Goal: Information Seeking & Learning: Learn about a topic

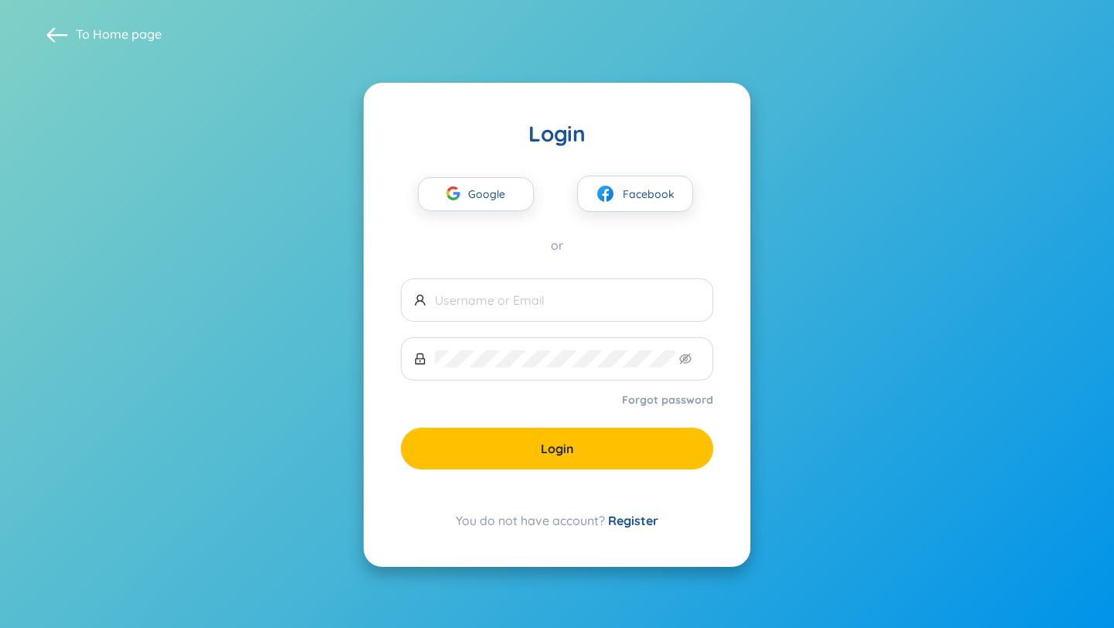
click at [509, 207] on span "Google" at bounding box center [490, 194] width 45 height 32
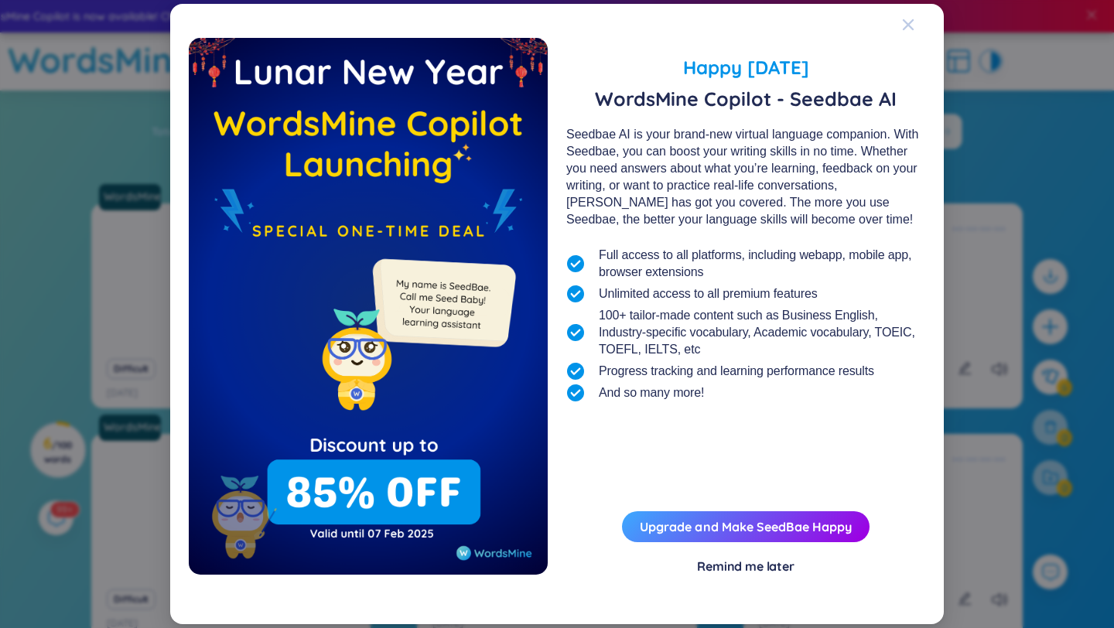
click at [915, 18] on span "Close" at bounding box center [923, 25] width 42 height 42
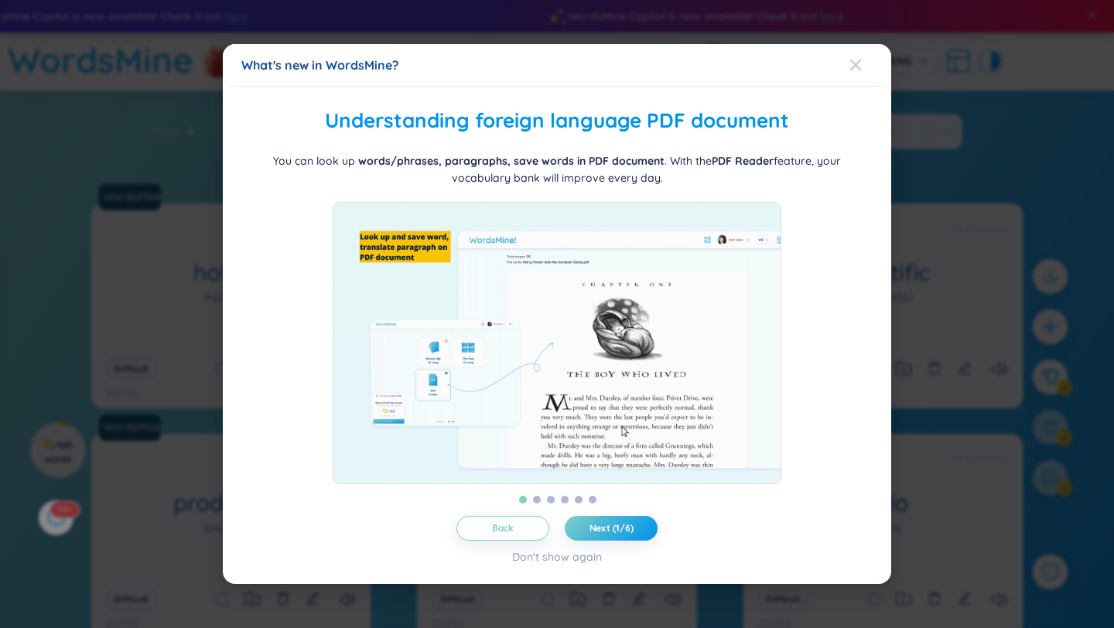
click at [867, 54] on span "Close" at bounding box center [871, 65] width 42 height 42
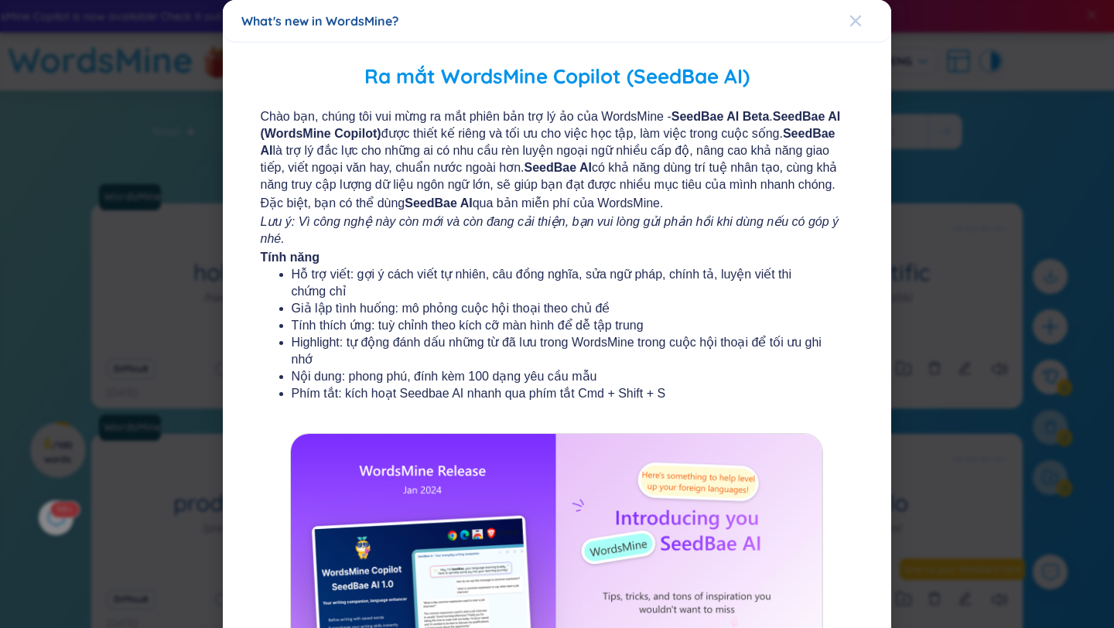
click at [850, 26] on icon "Close" at bounding box center [856, 21] width 12 height 12
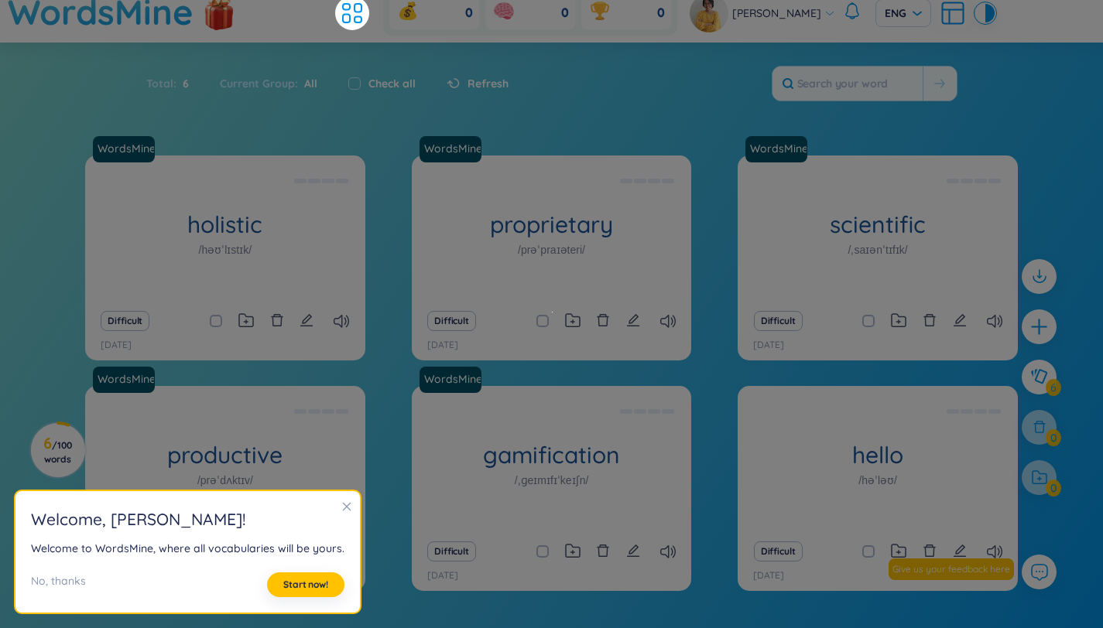
scroll to position [74, 0]
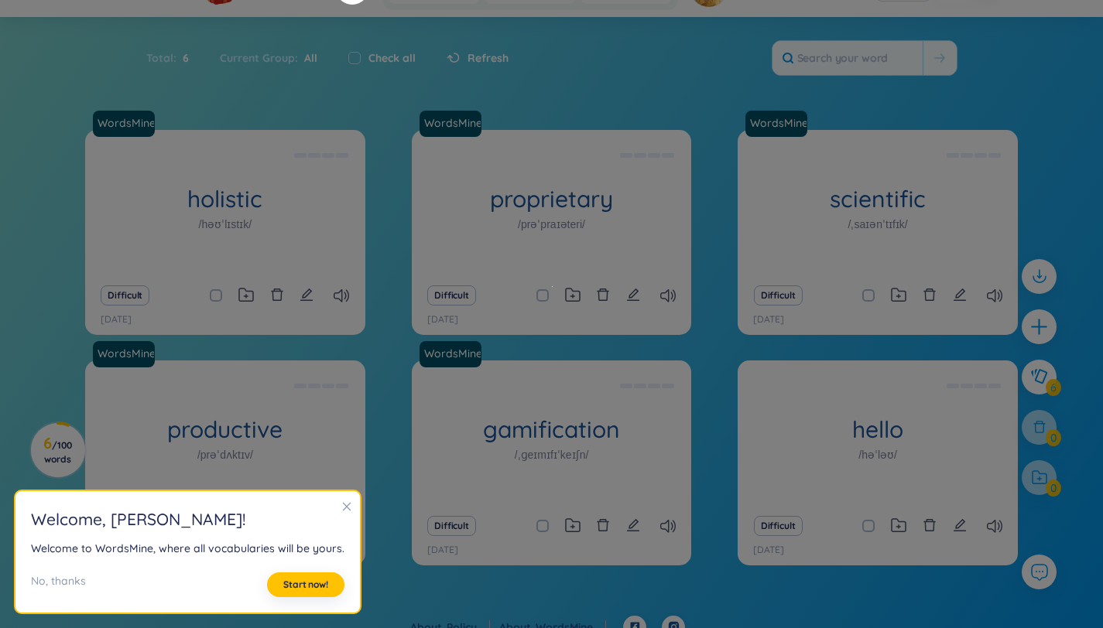
click at [696, 226] on div "WordsMine holistic /həʊˈlɪstɪk/ [PERSON_NAME] Eg: The holistic approach to heal…" at bounding box center [551, 357] width 932 height 455
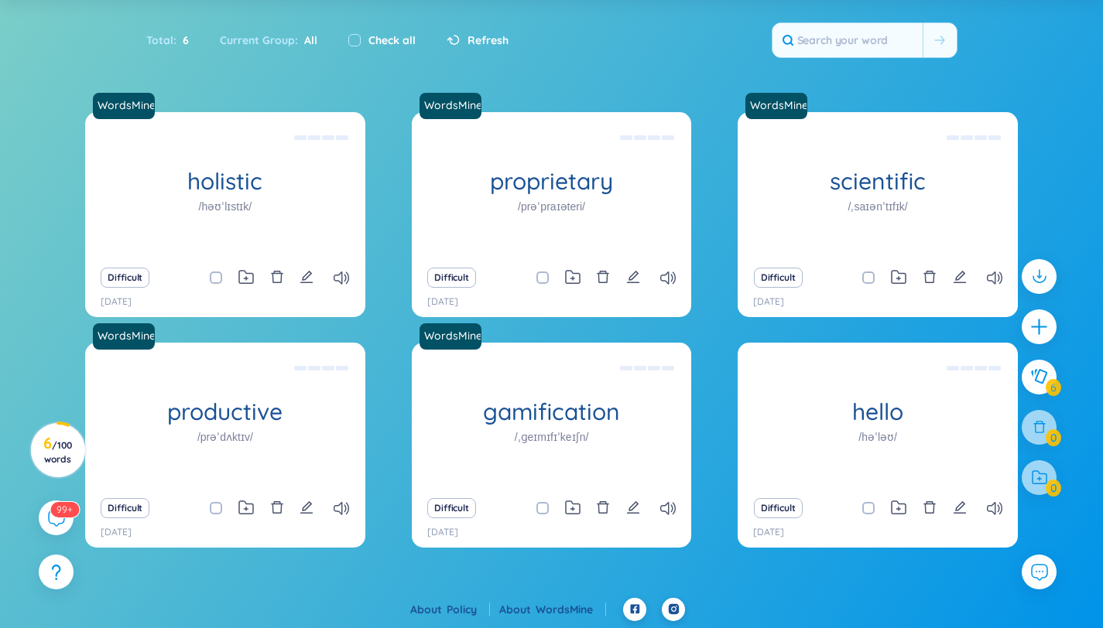
scroll to position [0, 0]
